Goal: Task Accomplishment & Management: Complete application form

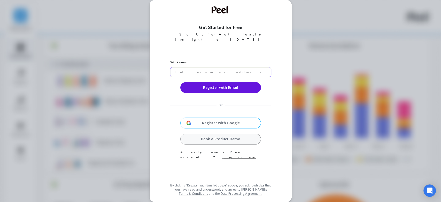
click at [192, 69] on input "email" at bounding box center [220, 72] width 101 height 10
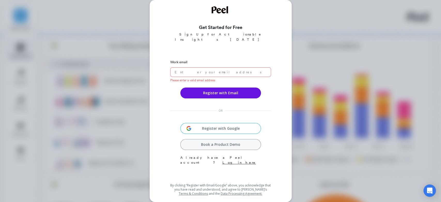
click at [216, 114] on div "Work email Please enter a valid email address Register with Email OR Register w…" at bounding box center [220, 118] width 101 height 125
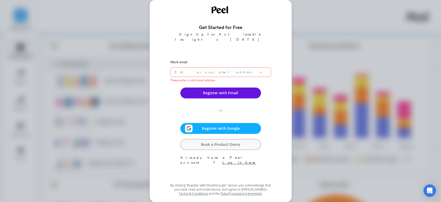
click at [225, 126] on span "Register with Google" at bounding box center [221, 128] width 56 height 5
